Goal: Check status: Check status

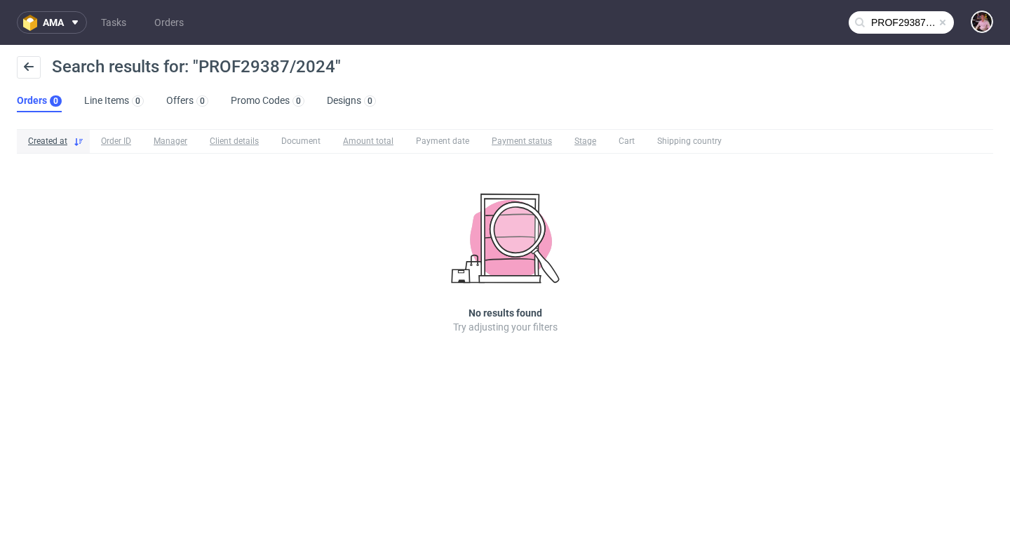
click at [940, 20] on span at bounding box center [943, 22] width 11 height 11
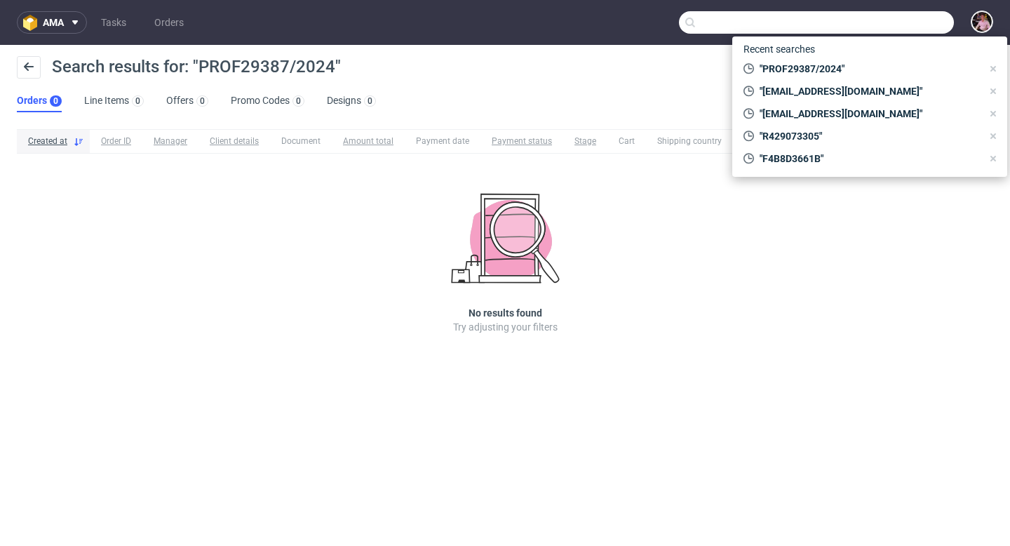
click at [929, 20] on input "text" at bounding box center [816, 22] width 275 height 22
paste input "R285211573"
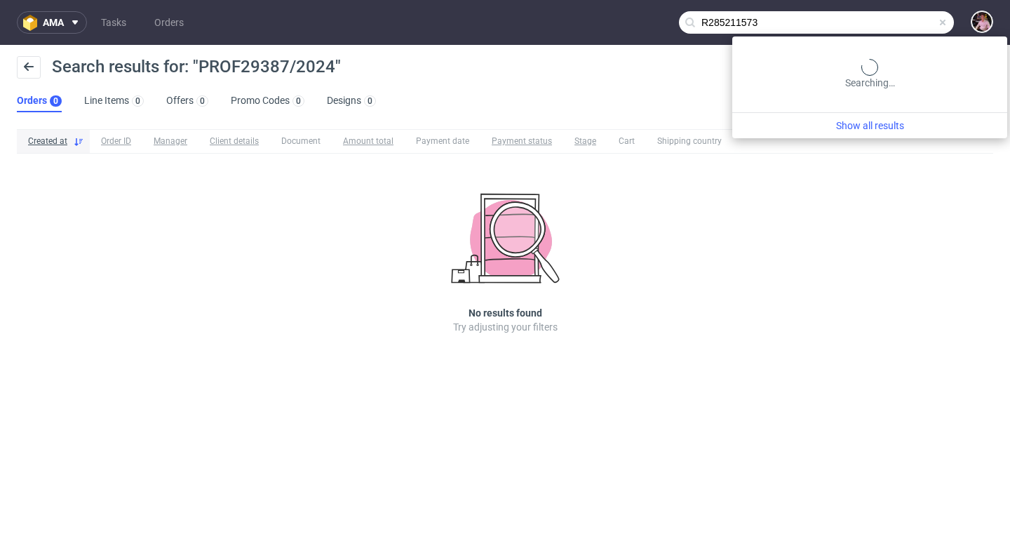
type input "R285211573"
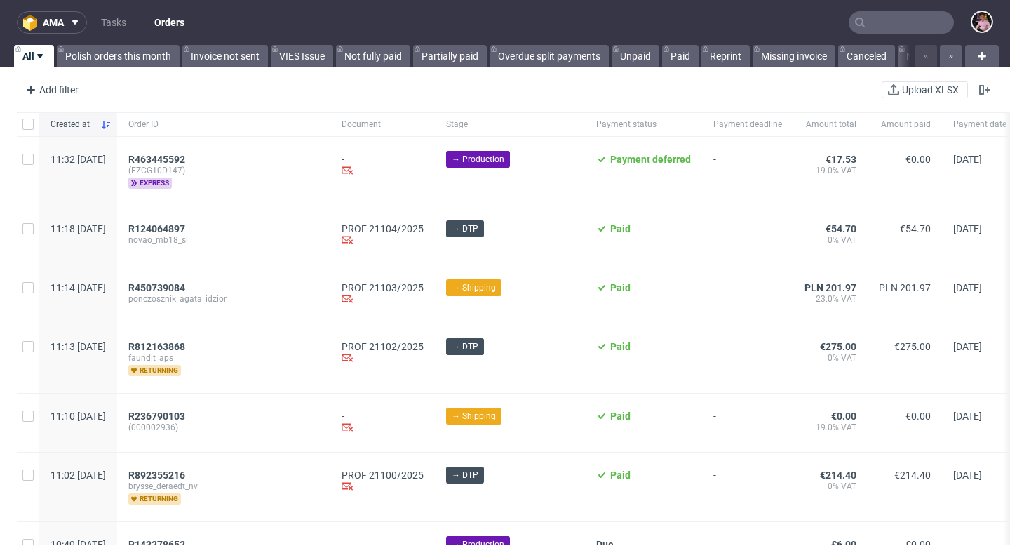
click at [888, 22] on input "text" at bounding box center [901, 22] width 105 height 22
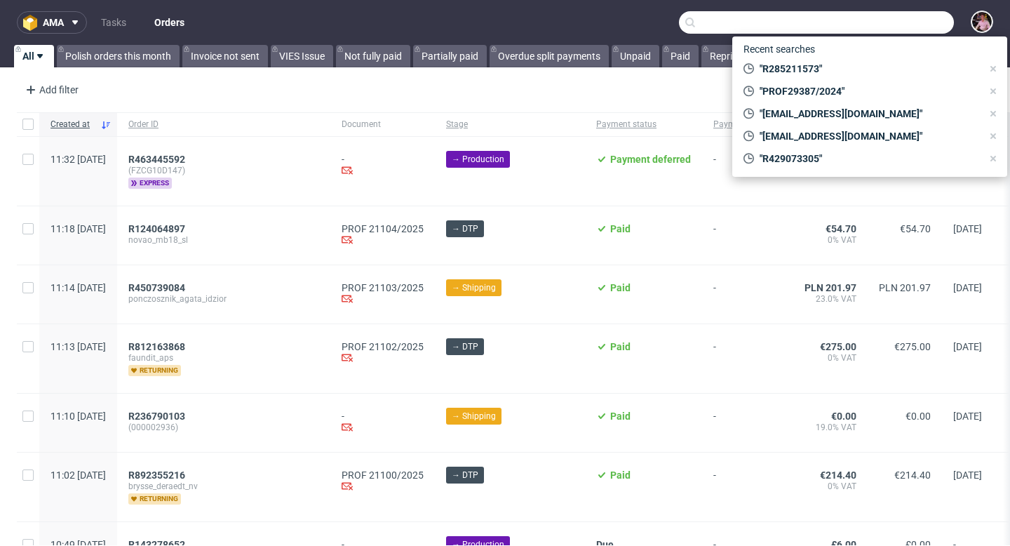
paste input "R777099691"
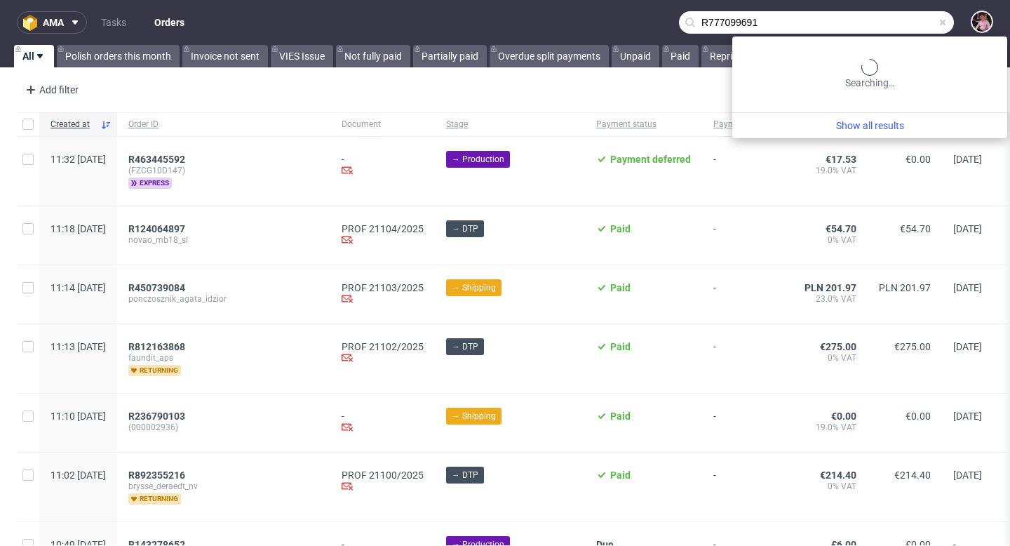
type input "R777099691"
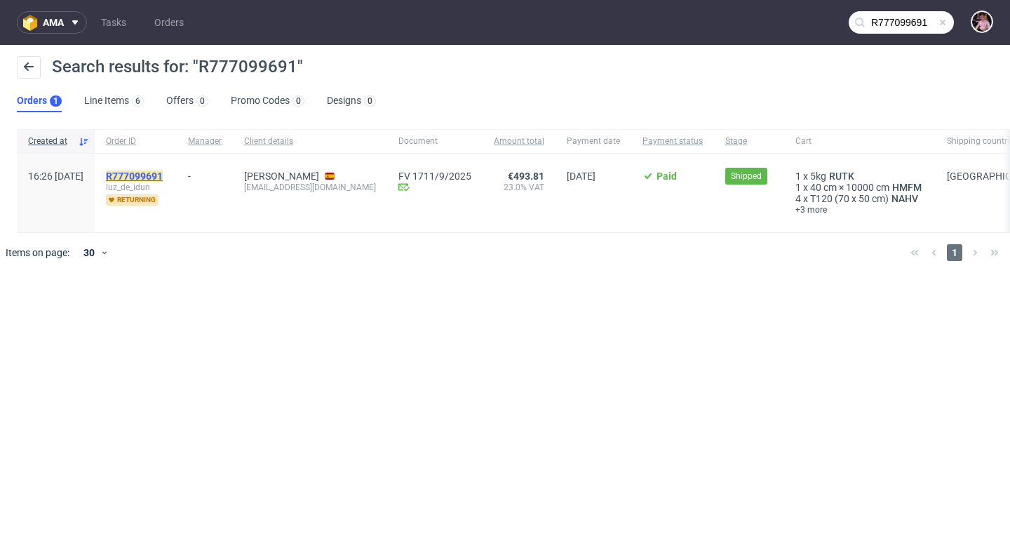
click at [163, 171] on mark "R777099691" at bounding box center [134, 176] width 57 height 11
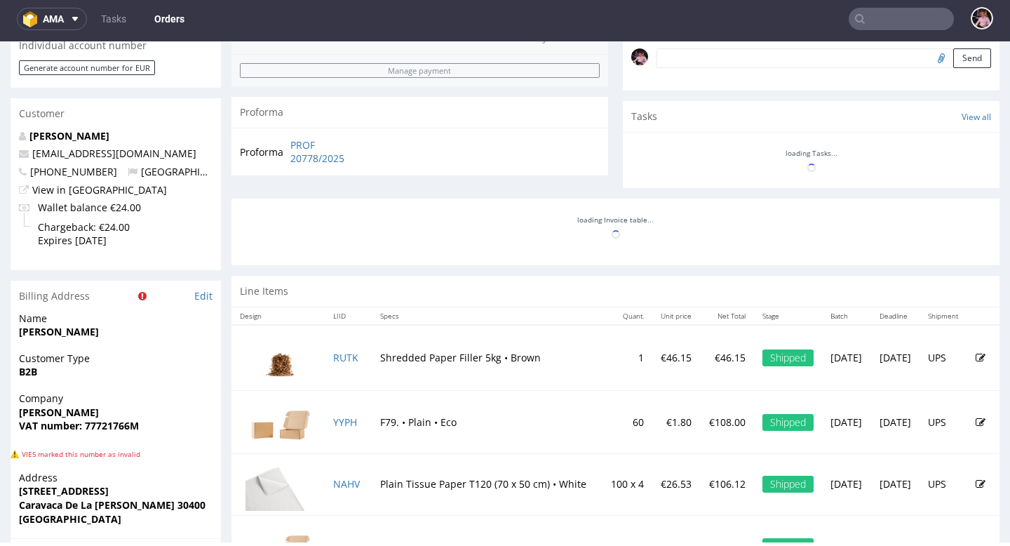
scroll to position [481, 0]
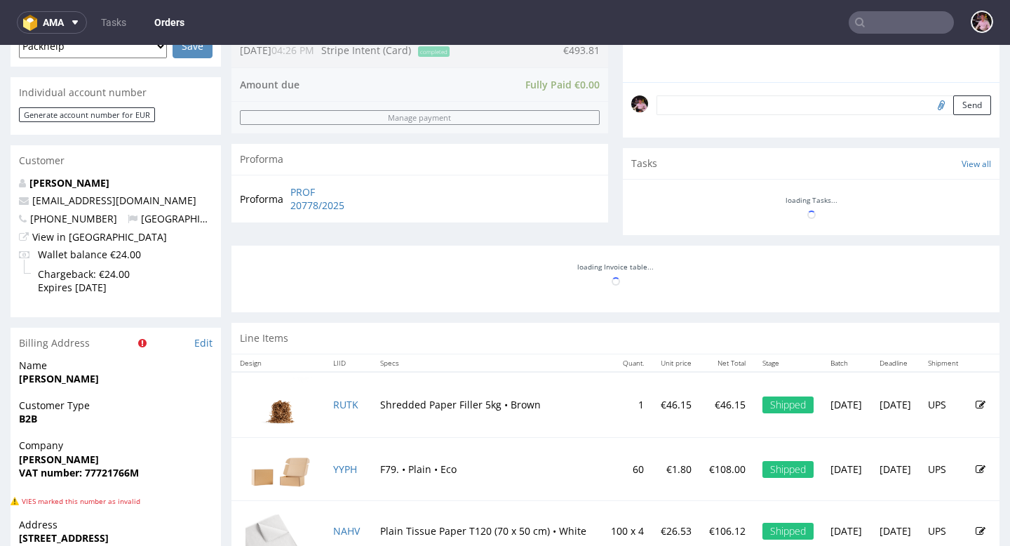
scroll to position [445, 0]
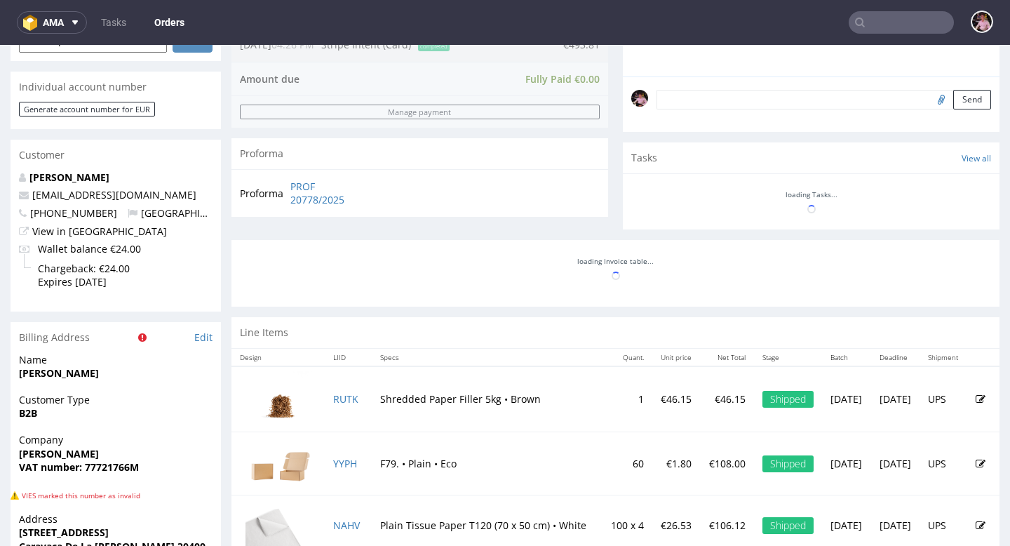
click at [623, 293] on div at bounding box center [616, 268] width 768 height 56
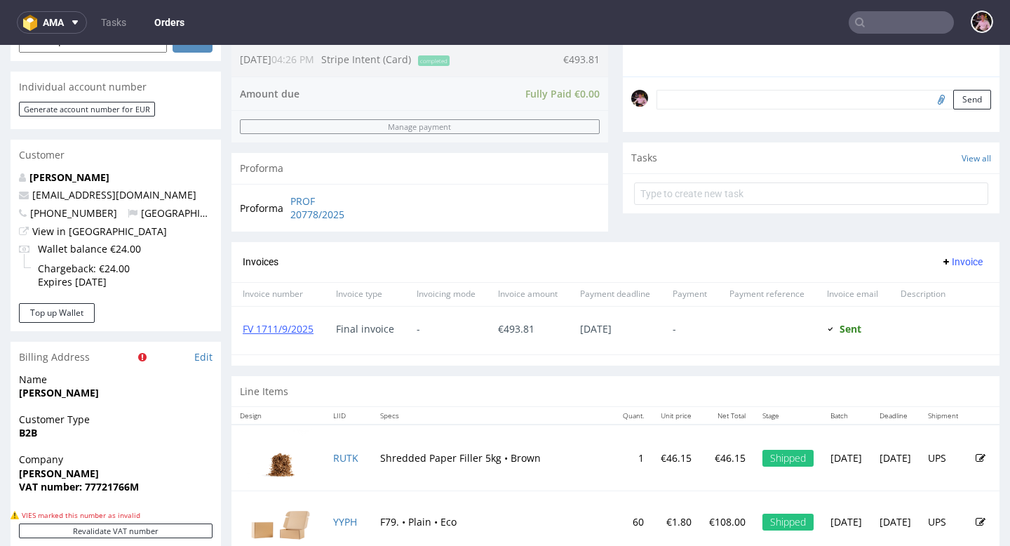
click at [472, 328] on span "-" at bounding box center [446, 328] width 59 height 11
click at [280, 335] on div "FV 1711/9/2025" at bounding box center [278, 331] width 93 height 48
click at [279, 328] on link "FV 1711/9/2025" at bounding box center [278, 328] width 71 height 13
